Goal: Transaction & Acquisition: Download file/media

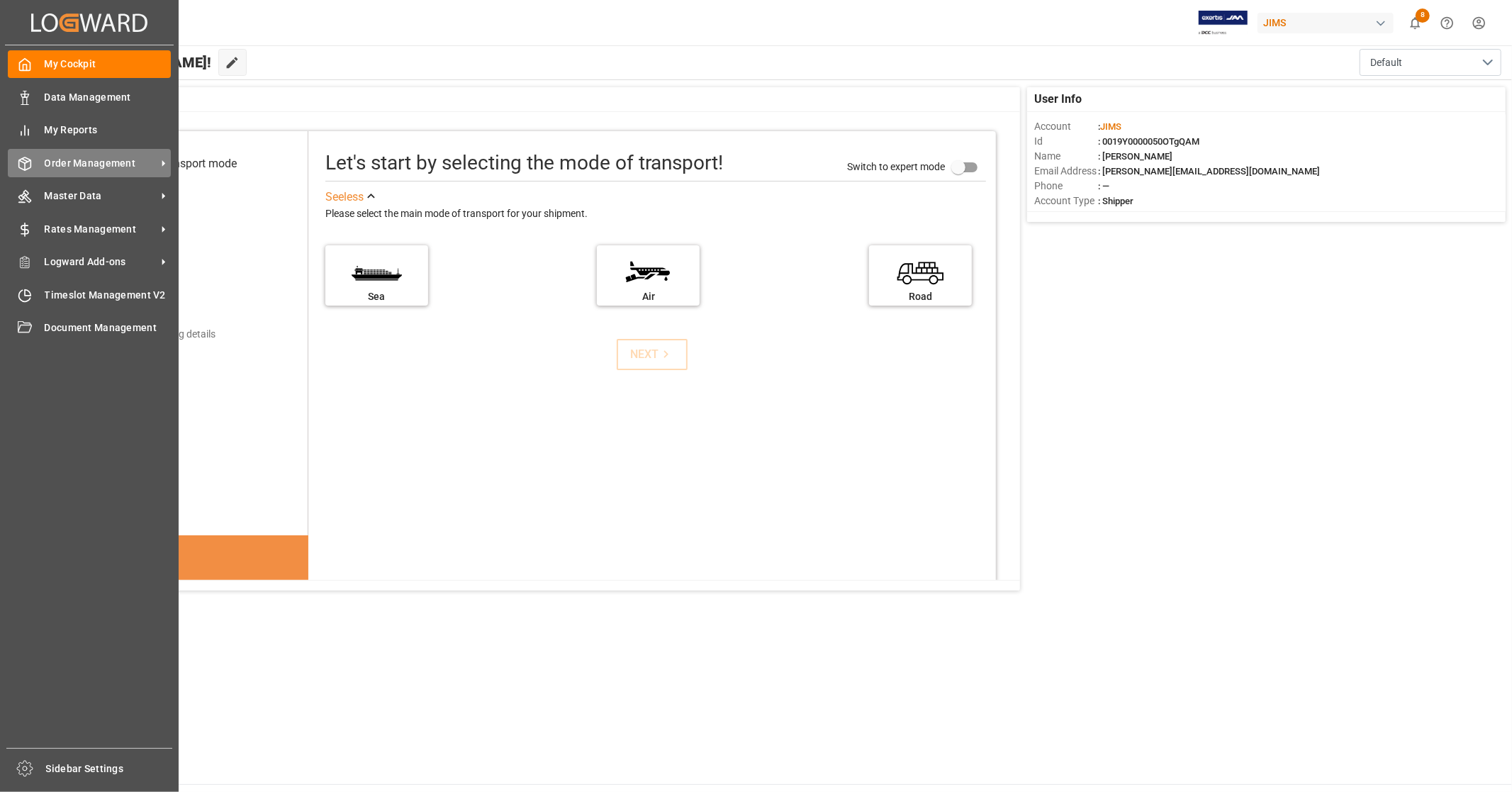
click at [102, 175] on div "Order Management Order Management" at bounding box center [89, 163] width 163 height 27
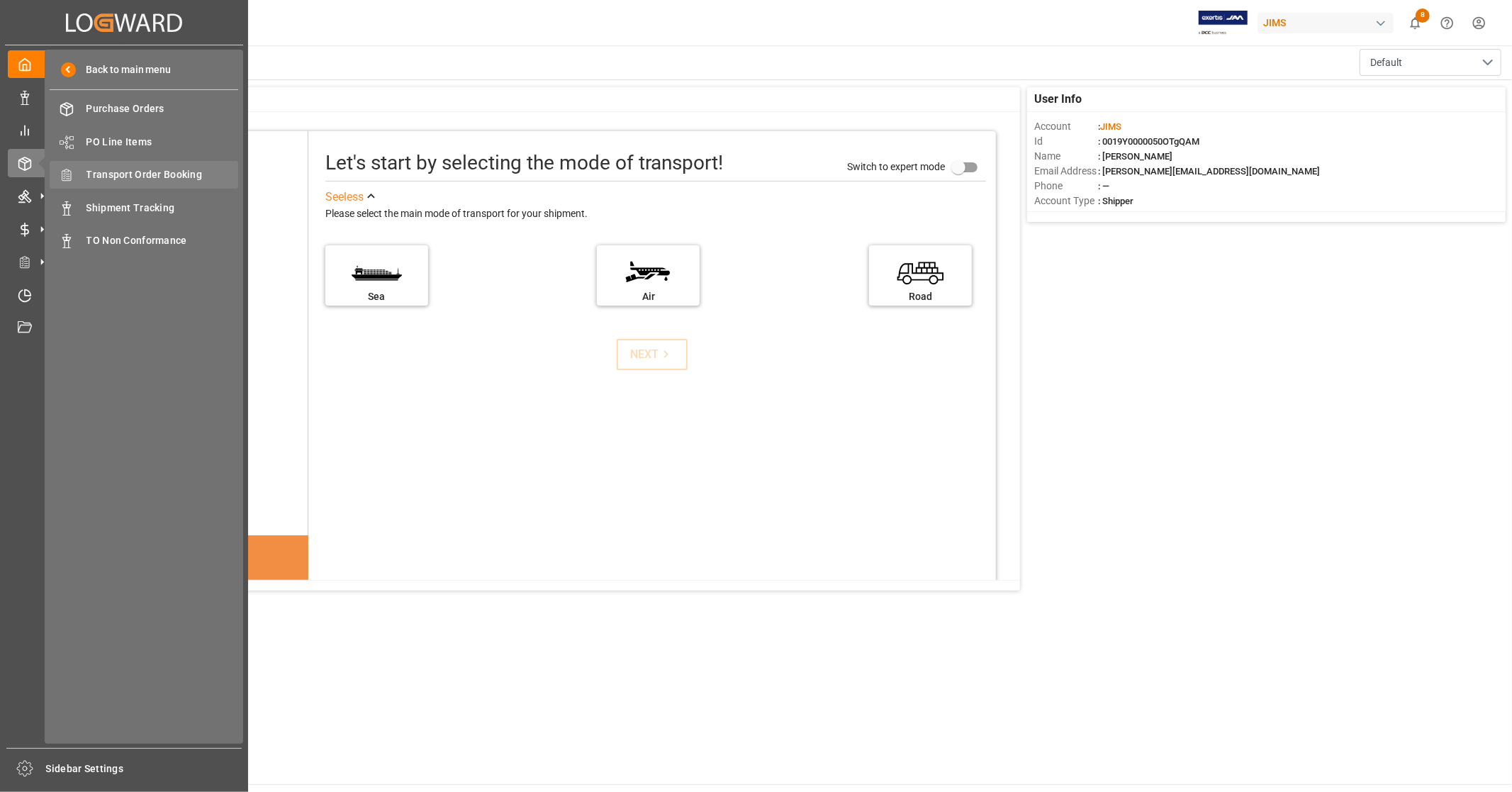
click at [199, 172] on span "Transport Order Booking" at bounding box center [163, 175] width 152 height 15
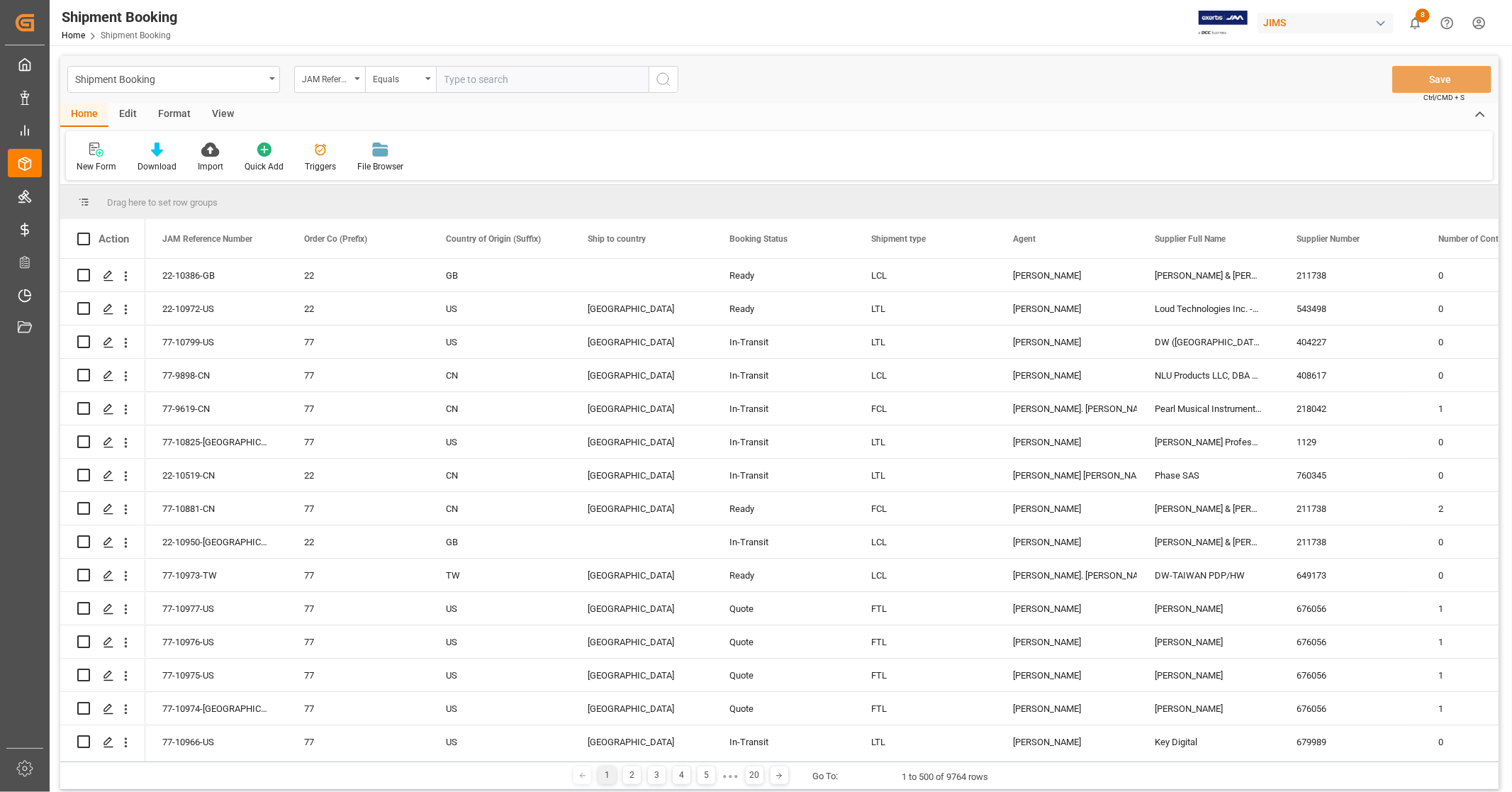
click at [220, 114] on div "View" at bounding box center [223, 115] width 43 height 25
click at [101, 158] on div "Default" at bounding box center [91, 157] width 49 height 31
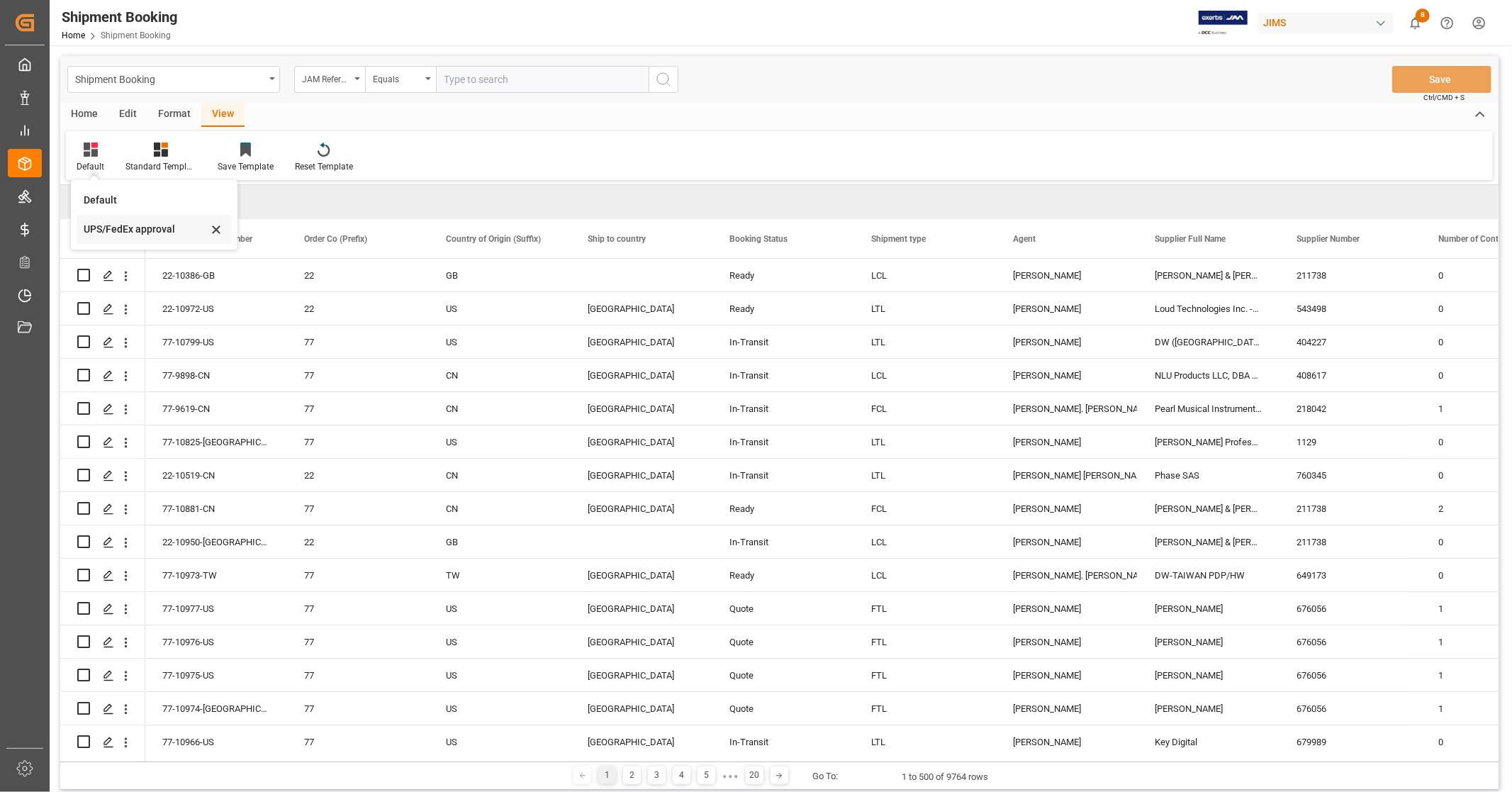
click at [129, 225] on div "UPS/FedEx approval" at bounding box center [146, 230] width 124 height 15
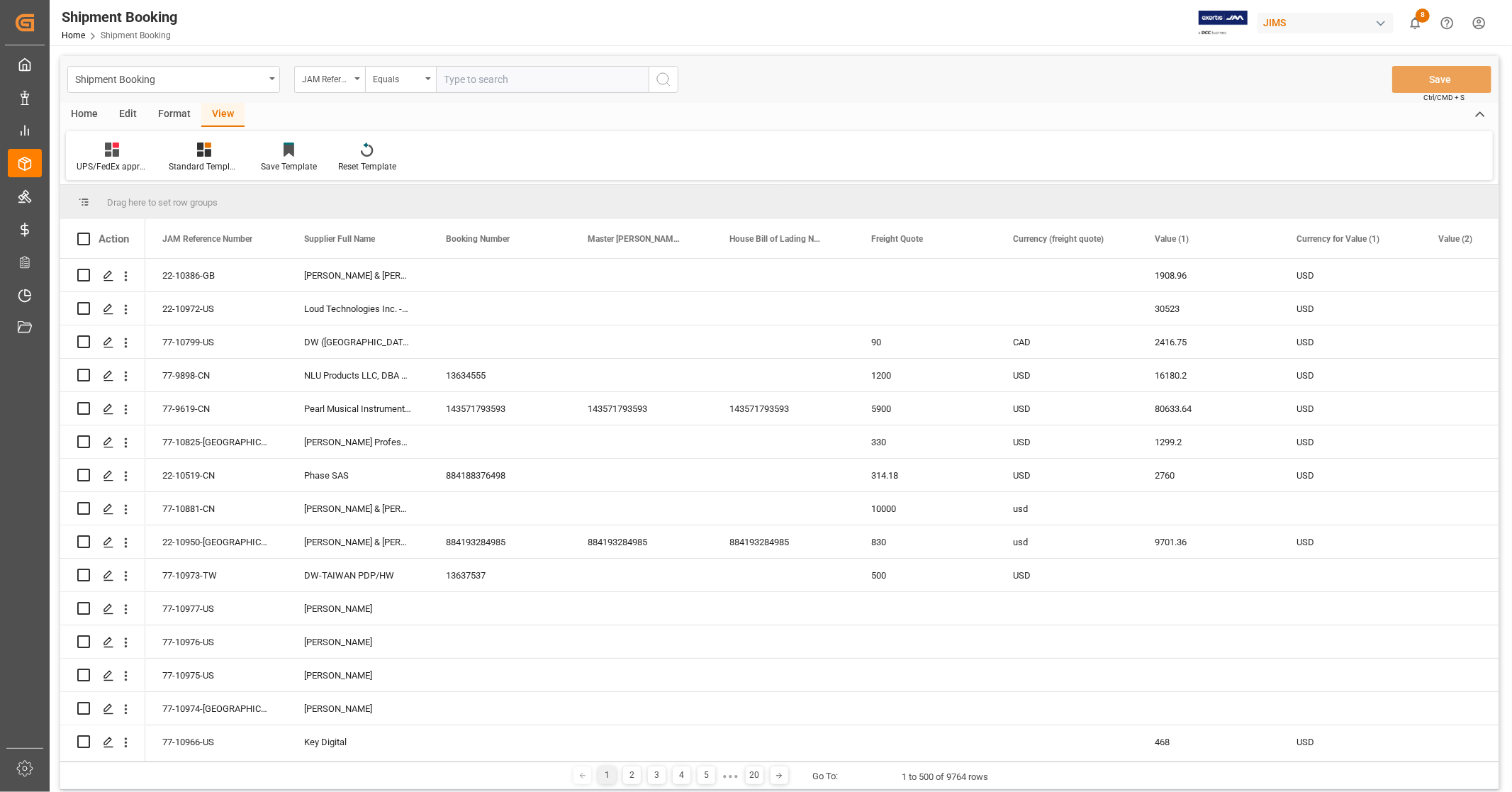
click at [78, 111] on div "Home" at bounding box center [84, 115] width 48 height 25
click at [154, 156] on icon at bounding box center [157, 149] width 12 height 14
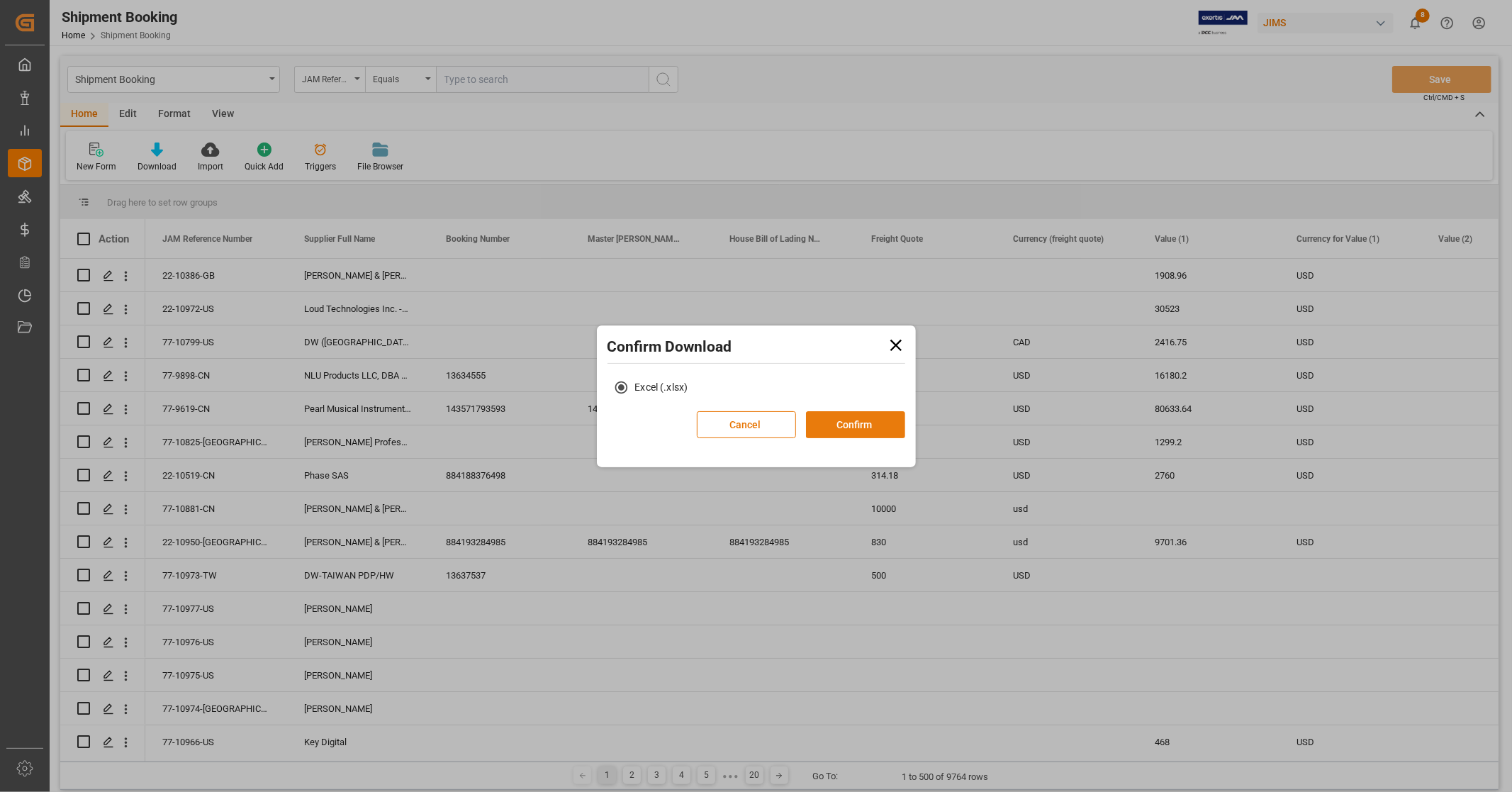
click at [853, 430] on button "Confirm" at bounding box center [855, 424] width 99 height 27
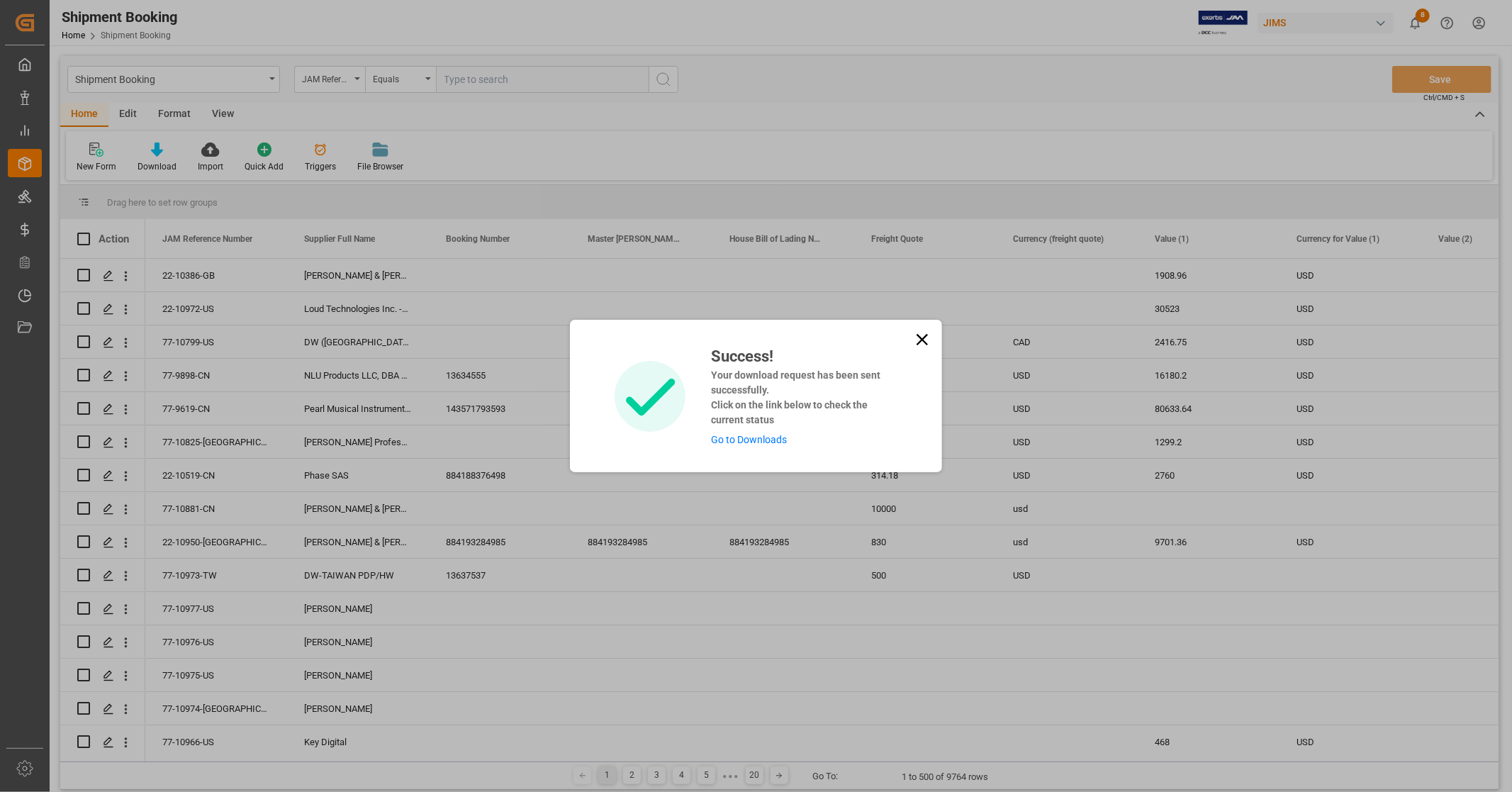
click at [781, 443] on link "Go to Downloads" at bounding box center [748, 439] width 76 height 11
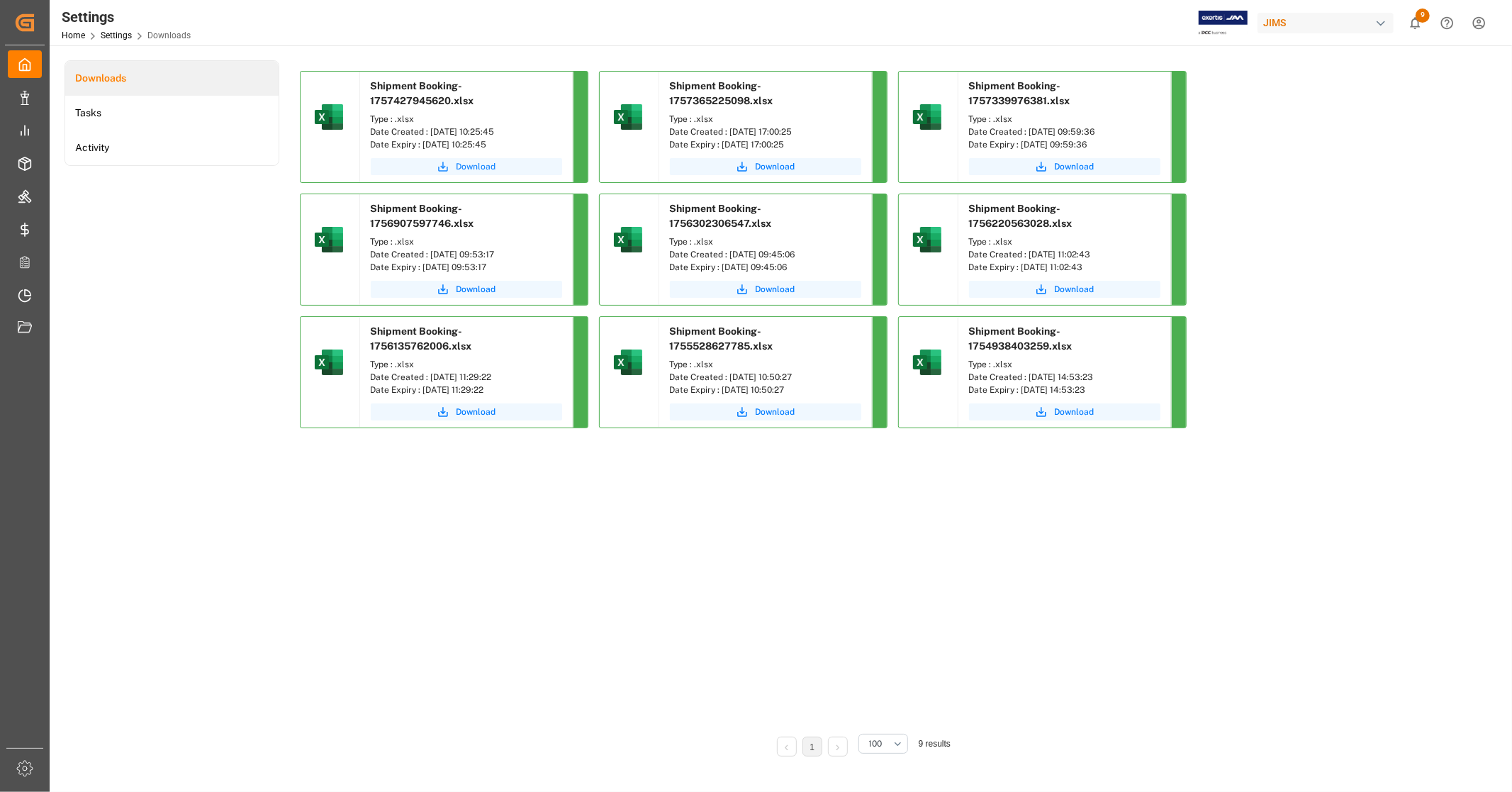
click at [468, 166] on span "Download" at bounding box center [476, 167] width 40 height 13
